Goal: Information Seeking & Learning: Learn about a topic

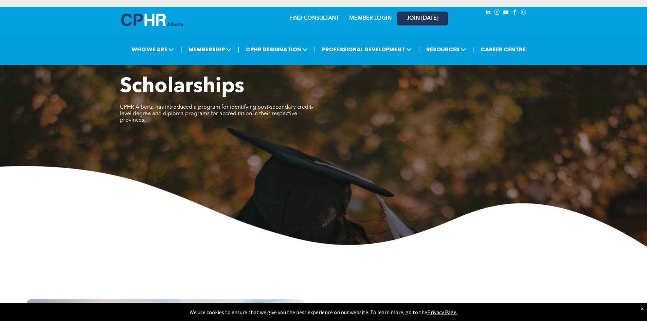
click at [414, 19] on span "JOIN [DATE]" at bounding box center [423, 18] width 32 height 6
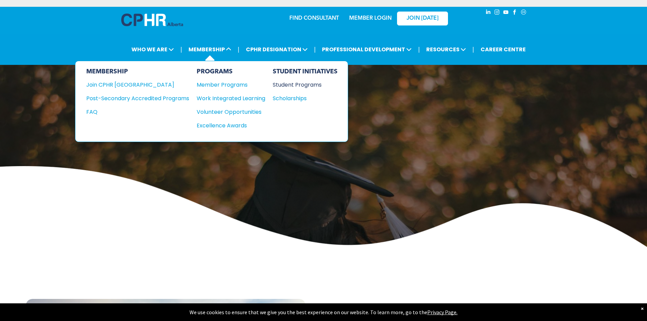
click at [307, 83] on div "Student Programs" at bounding box center [302, 84] width 58 height 8
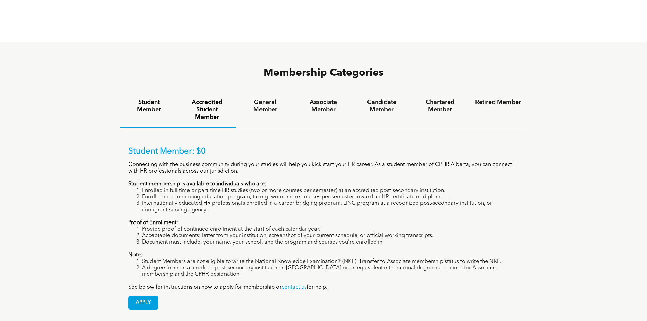
scroll to position [441, 0]
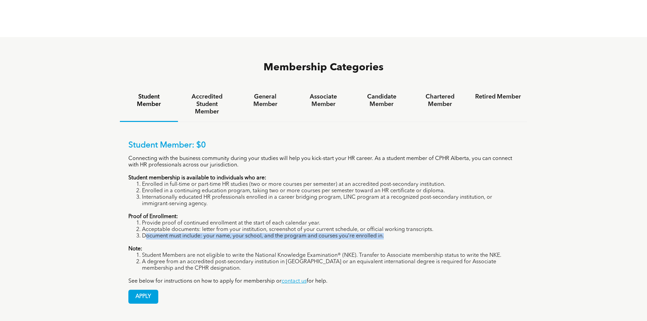
drag, startPoint x: 146, startPoint y: 211, endPoint x: 297, endPoint y: 213, distance: 151.5
click at [297, 213] on div "Student Member: $0 Connecting with the business community during your studies w…" at bounding box center [323, 213] width 391 height 144
click at [296, 217] on div "Student Member: $0 Connecting with the business community during your studies w…" at bounding box center [323, 213] width 391 height 144
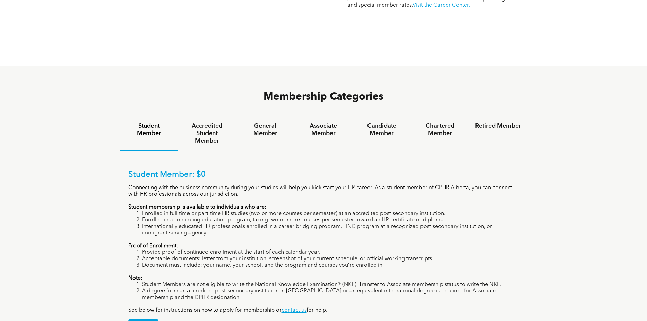
scroll to position [480, 0]
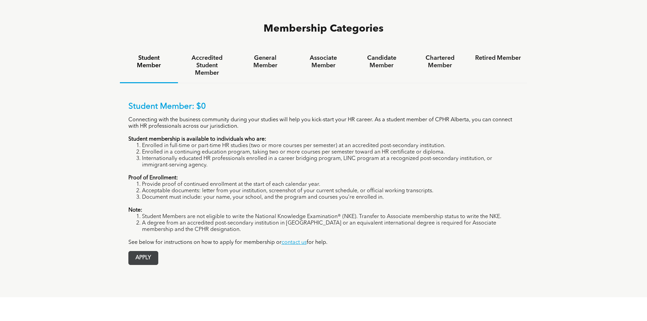
click at [137, 251] on span "APPLY" at bounding box center [143, 257] width 29 height 13
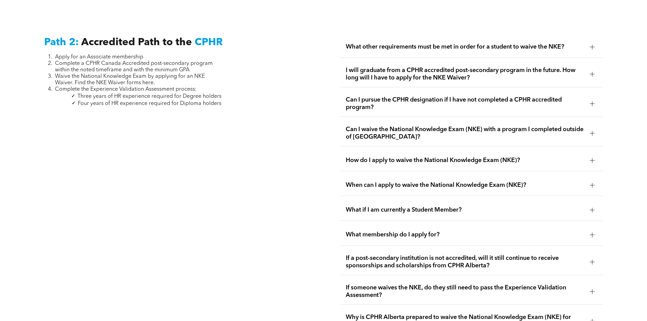
scroll to position [1121, 0]
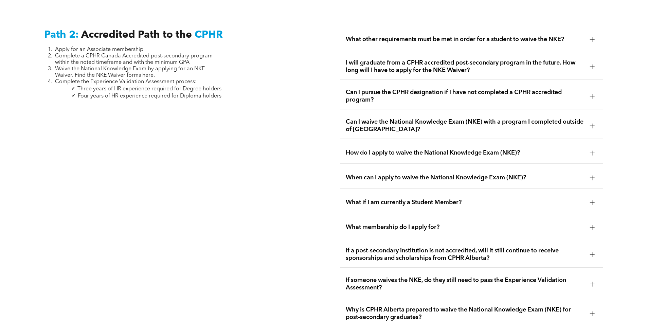
click at [594, 200] on div at bounding box center [592, 202] width 5 height 5
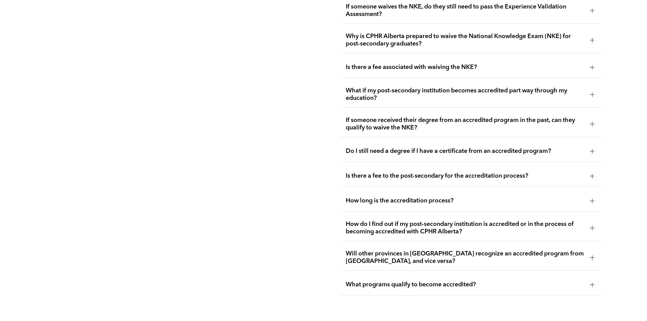
scroll to position [1426, 0]
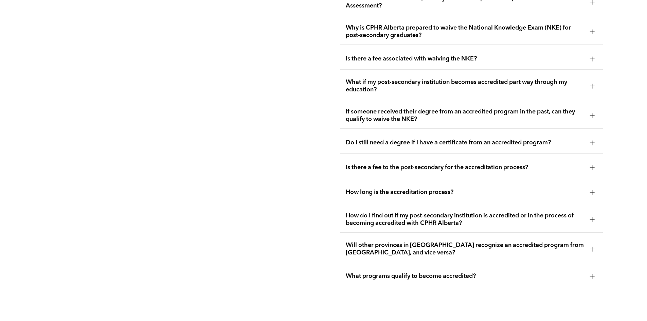
click at [483, 188] on span "How long is the accreditation process?" at bounding box center [465, 191] width 239 height 7
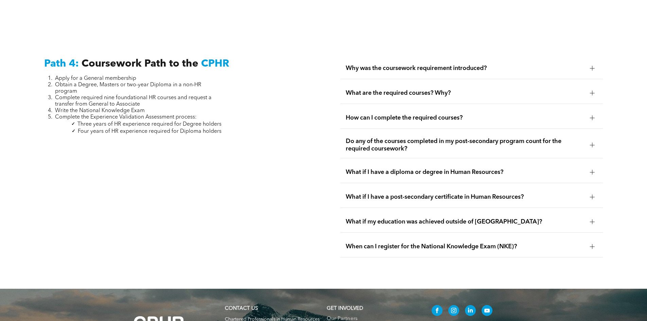
scroll to position [1949, 0]
